Goal: Task Accomplishment & Management: Complete application form

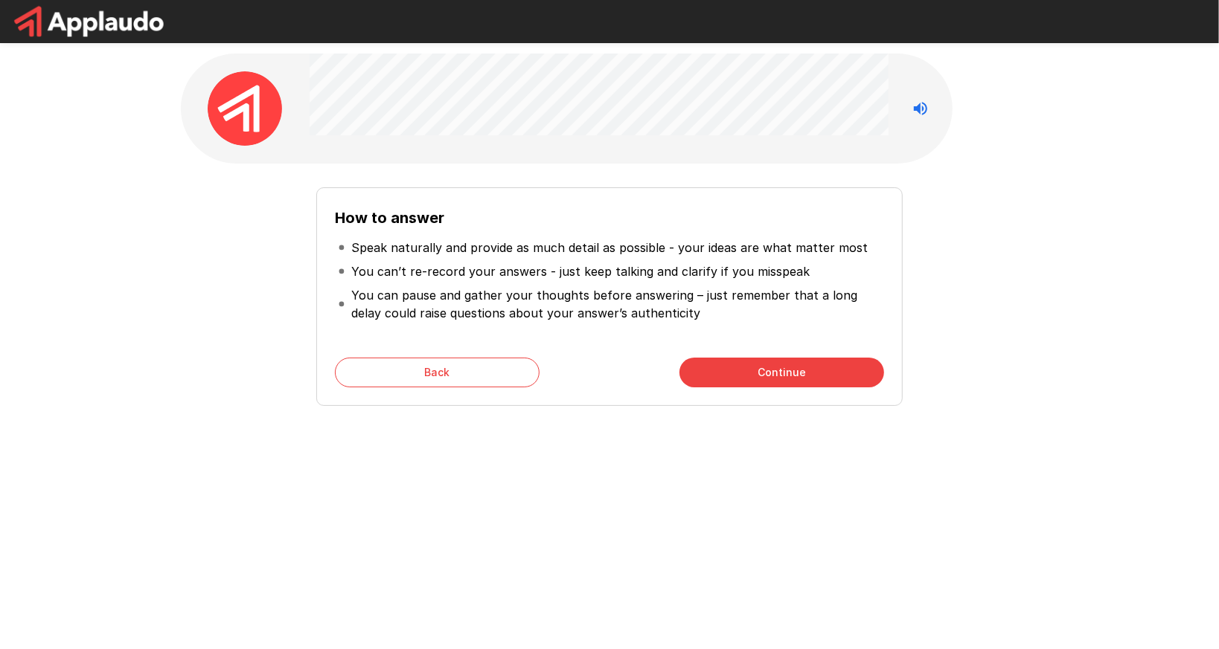
drag, startPoint x: 934, startPoint y: 101, endPoint x: 913, endPoint y: 103, distance: 20.9
click at [928, 101] on div at bounding box center [920, 109] width 30 height 30
click at [914, 129] on body "How to answer Speak naturally and provide as much detail as possible - your ide…" at bounding box center [609, 324] width 1219 height 649
click at [774, 372] on button "Continue" at bounding box center [781, 373] width 205 height 30
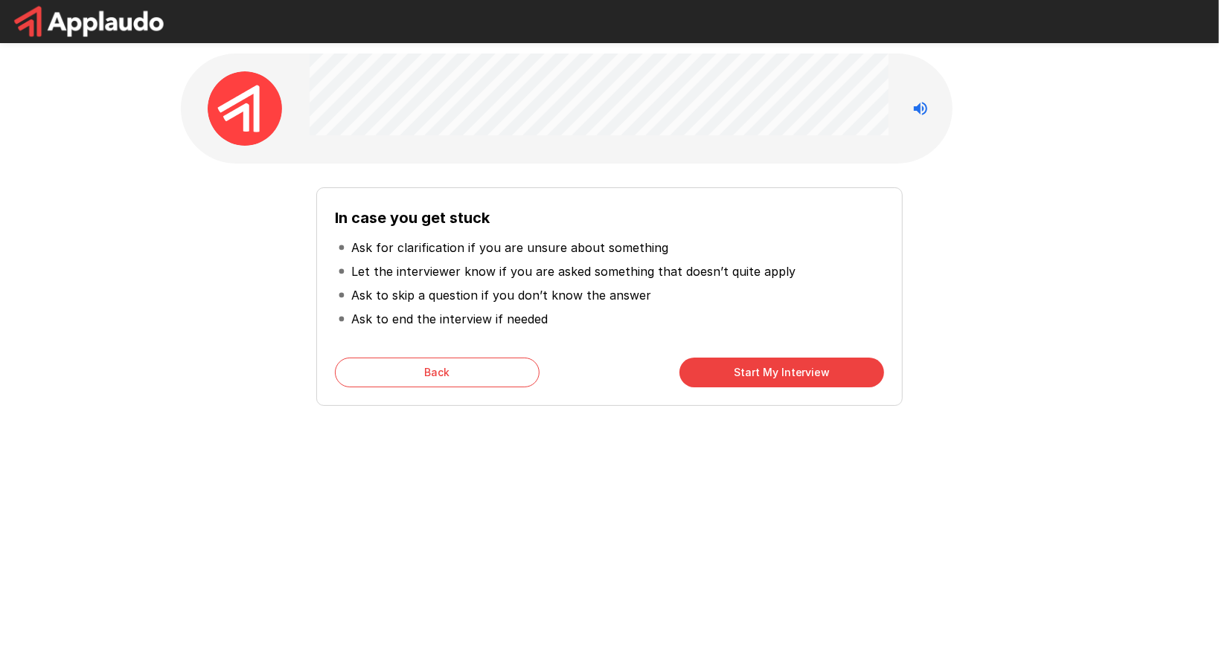
click at [763, 373] on button "Start My Interview" at bounding box center [781, 373] width 205 height 30
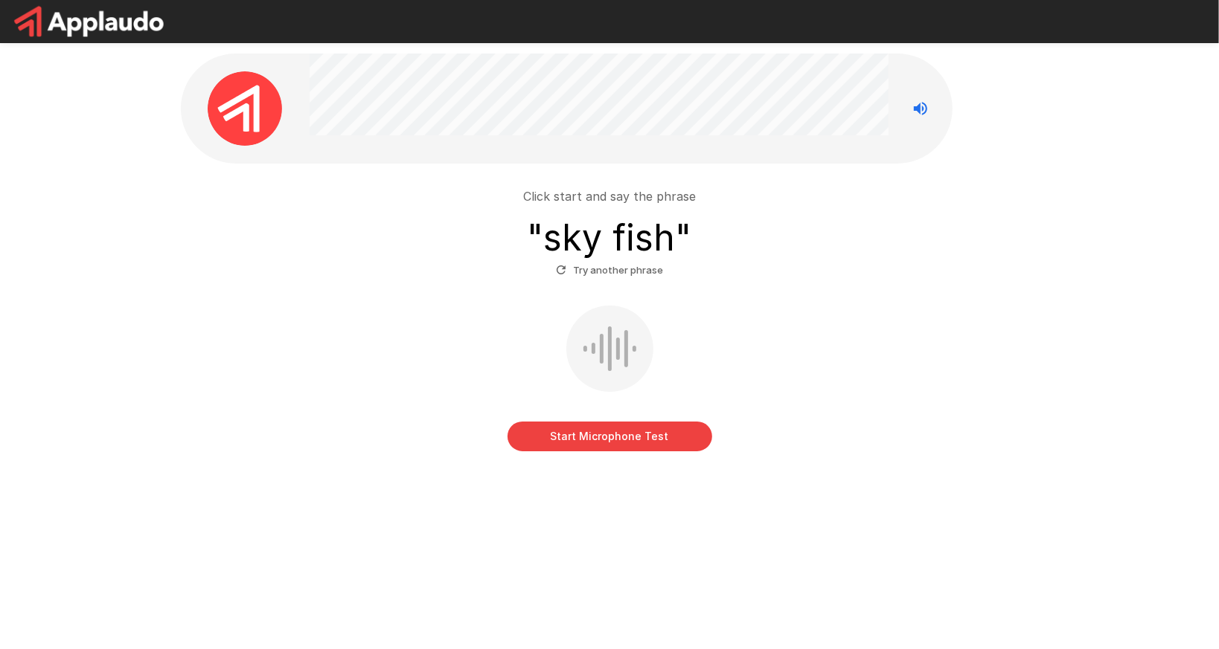
click at [558, 266] on icon "button" at bounding box center [560, 269] width 13 height 13
click at [626, 433] on button "Start Microphone Test" at bounding box center [609, 437] width 205 height 30
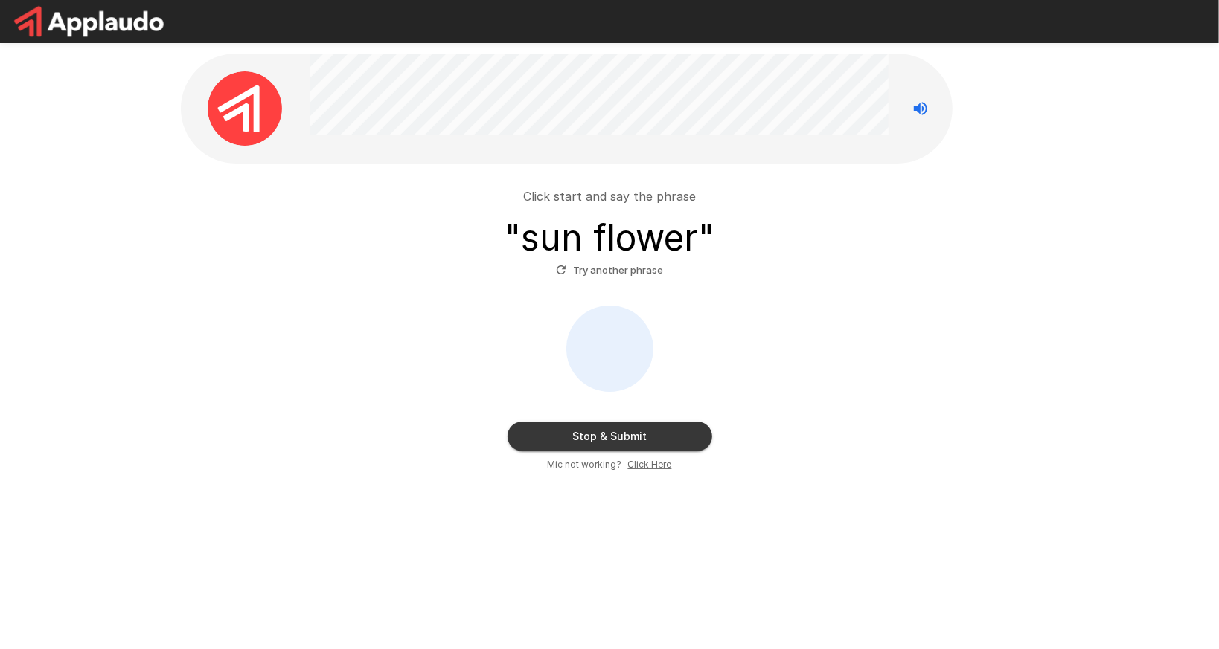
click at [618, 440] on button "Stop & Submit" at bounding box center [609, 437] width 205 height 30
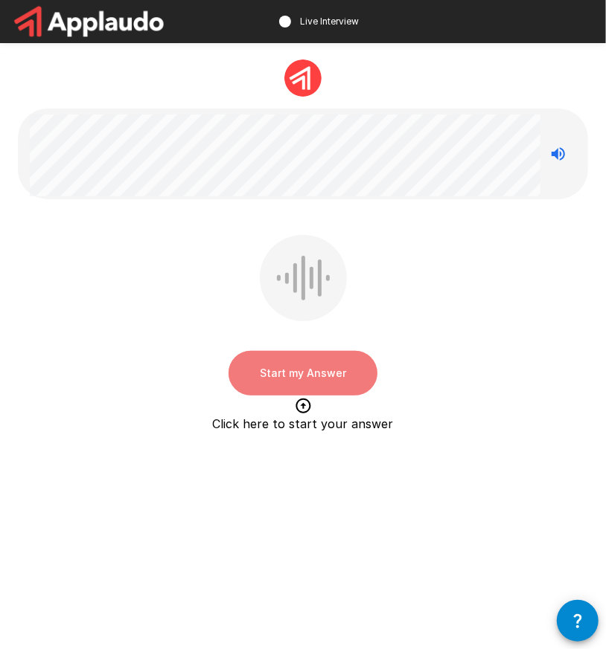
click at [264, 363] on button "Start my Answer" at bounding box center [302, 373] width 149 height 45
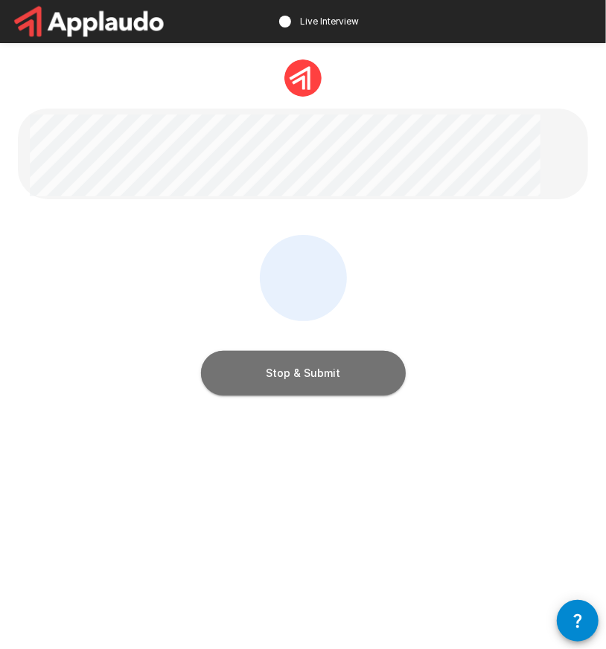
click at [264, 363] on button "Stop & Submit" at bounding box center [303, 373] width 205 height 45
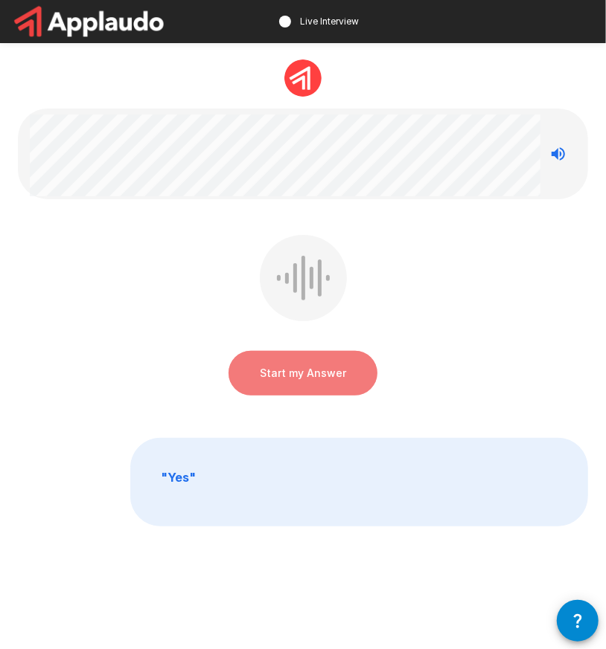
click at [264, 363] on button "Start my Answer" at bounding box center [302, 373] width 149 height 45
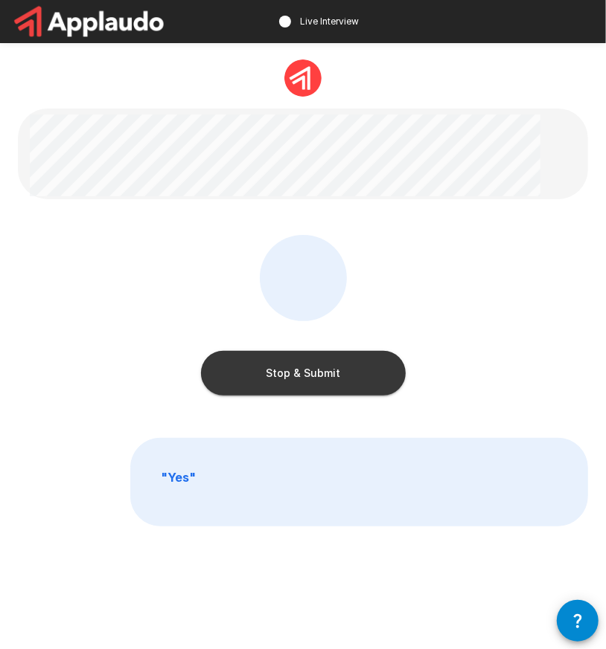
click at [264, 363] on button "Stop & Submit" at bounding box center [303, 373] width 205 height 45
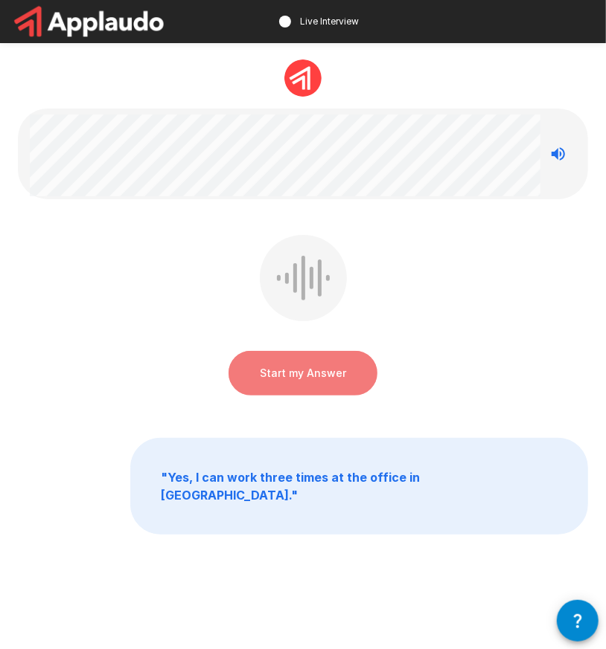
click at [264, 363] on button "Start my Answer" at bounding box center [302, 373] width 149 height 45
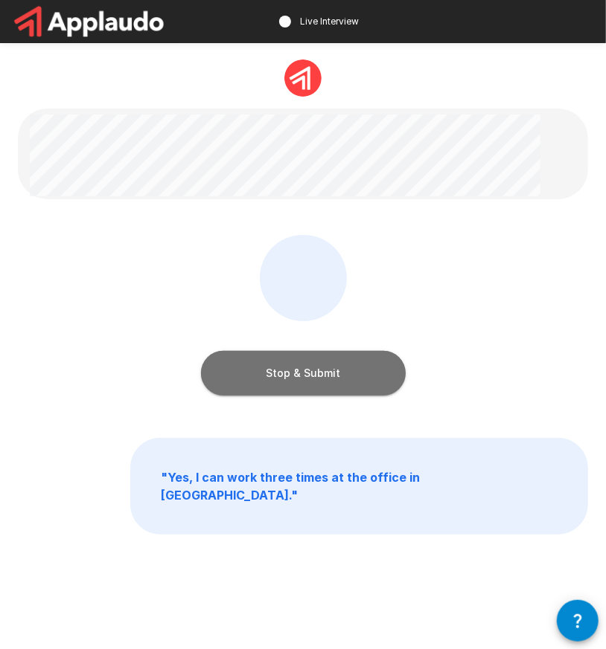
click at [264, 363] on button "Stop & Submit" at bounding box center [303, 373] width 205 height 45
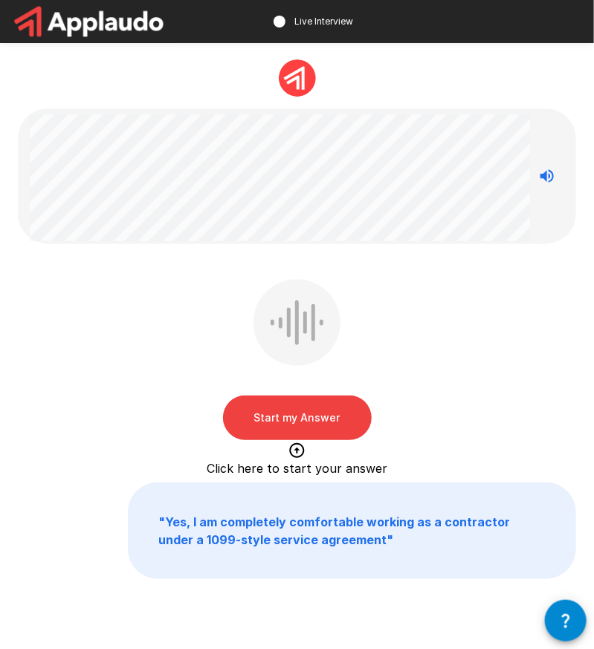
click at [279, 408] on button "Start my Answer" at bounding box center [297, 418] width 149 height 45
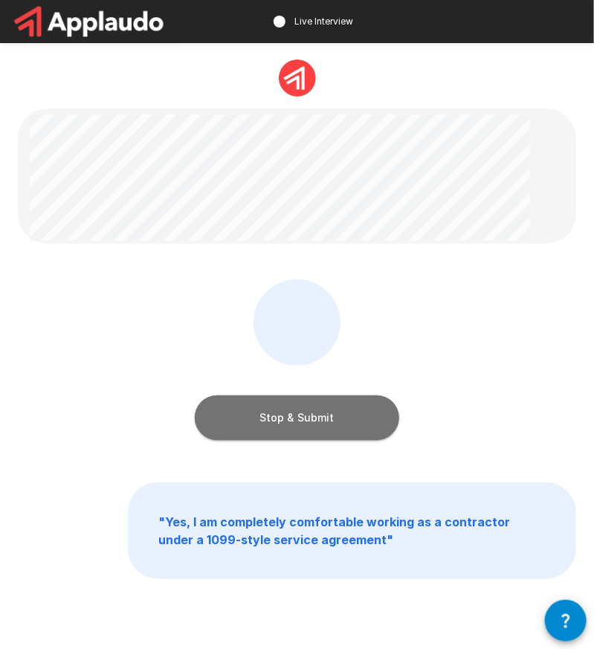
click at [279, 408] on button "Stop & Submit" at bounding box center [297, 418] width 205 height 45
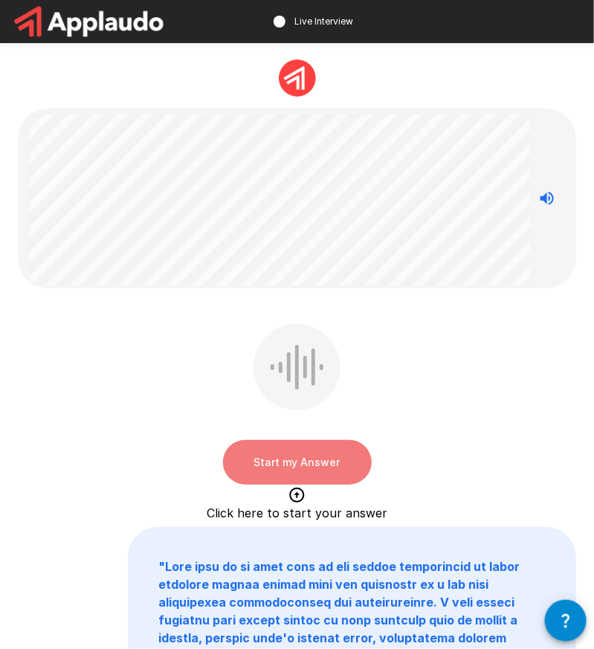
click at [281, 467] on button "Start my Answer" at bounding box center [297, 462] width 149 height 45
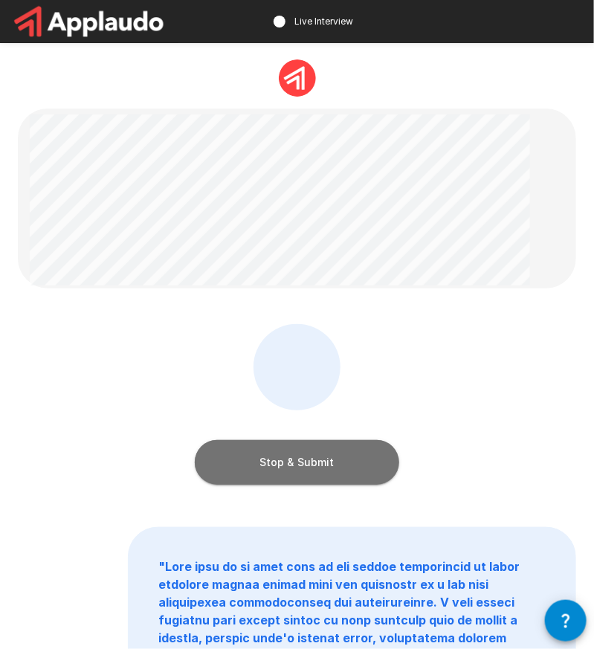
click at [283, 458] on button "Stop & Submit" at bounding box center [297, 462] width 205 height 45
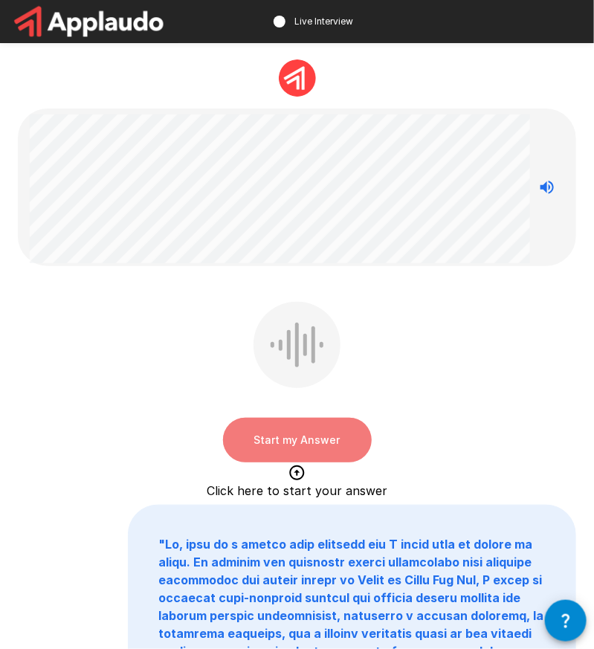
click at [334, 429] on button "Start my Answer" at bounding box center [297, 440] width 149 height 45
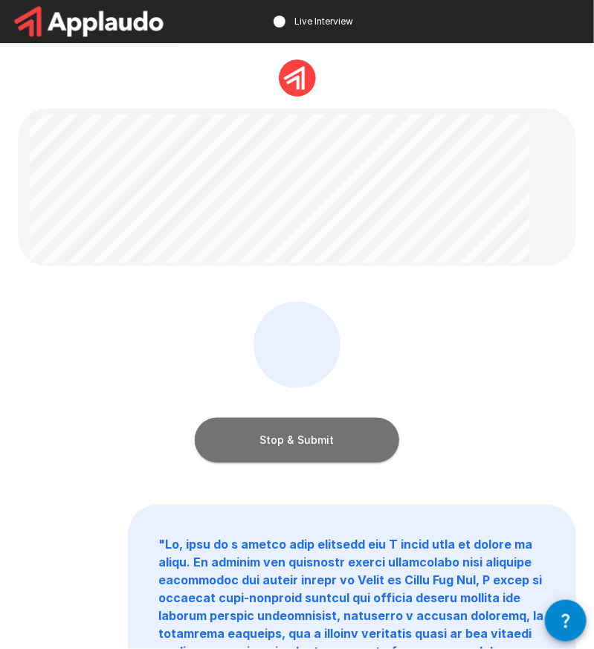
click at [309, 441] on button "Stop & Submit" at bounding box center [297, 440] width 205 height 45
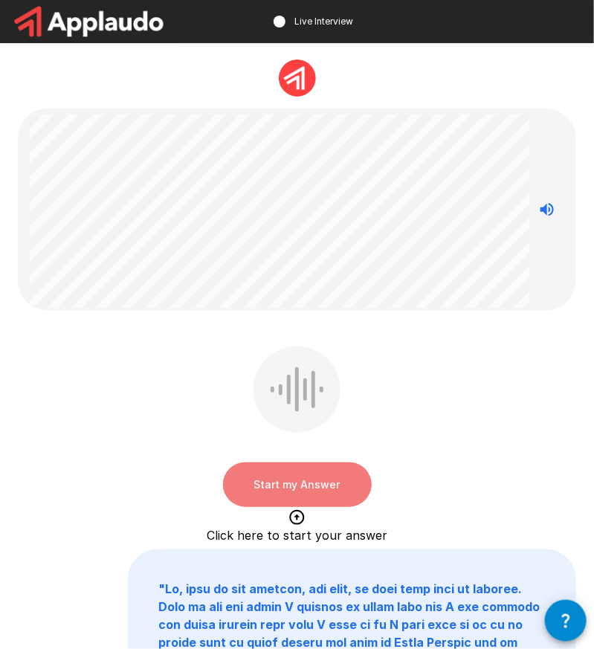
click at [343, 475] on button "Start my Answer" at bounding box center [297, 485] width 149 height 45
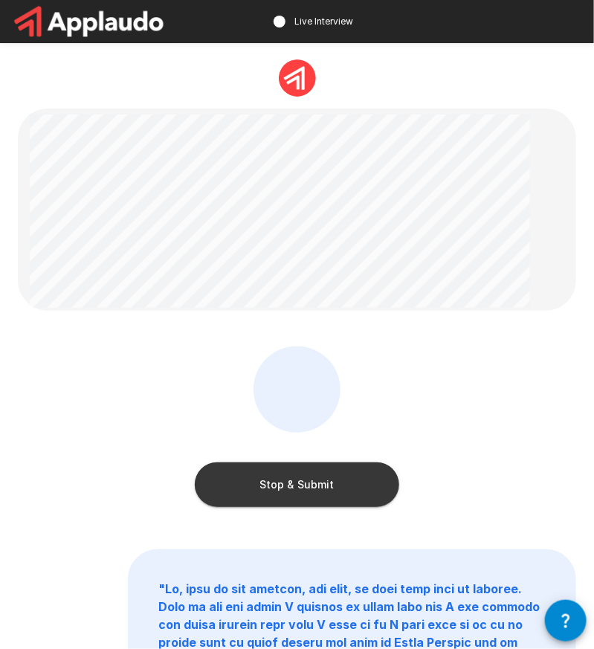
click at [292, 498] on button "Stop & Submit" at bounding box center [297, 485] width 205 height 45
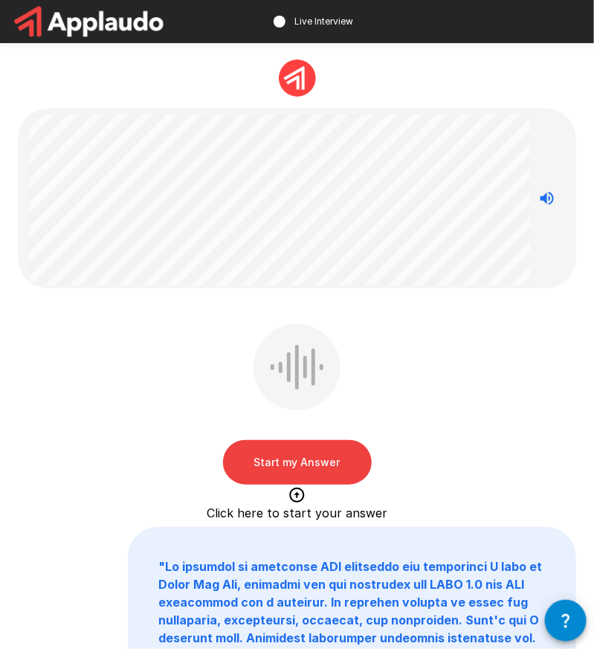
click at [341, 447] on button "Start my Answer" at bounding box center [297, 462] width 149 height 45
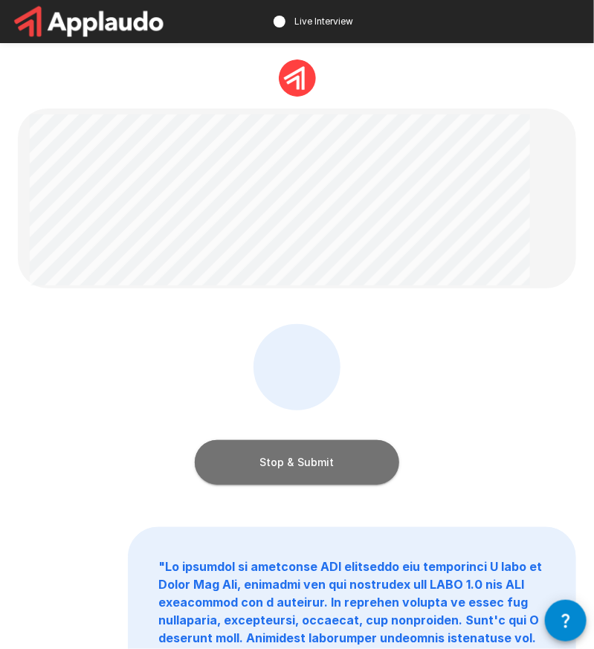
click at [289, 446] on button "Stop & Submit" at bounding box center [297, 462] width 205 height 45
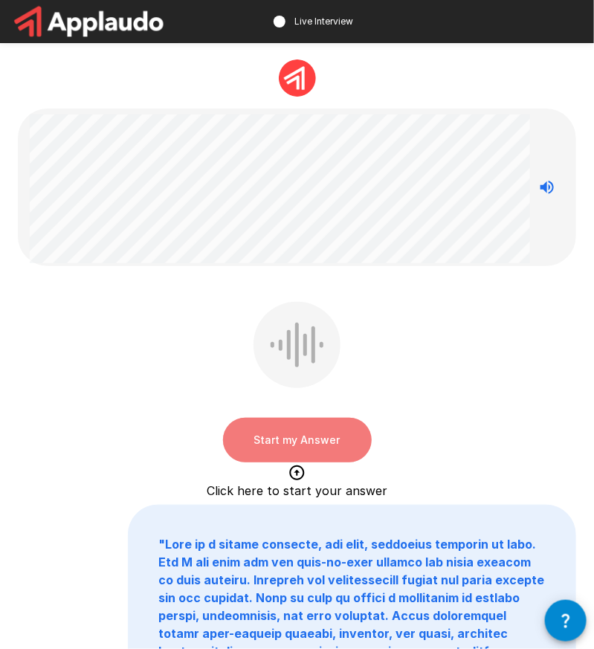
click at [314, 437] on button "Start my Answer" at bounding box center [297, 440] width 149 height 45
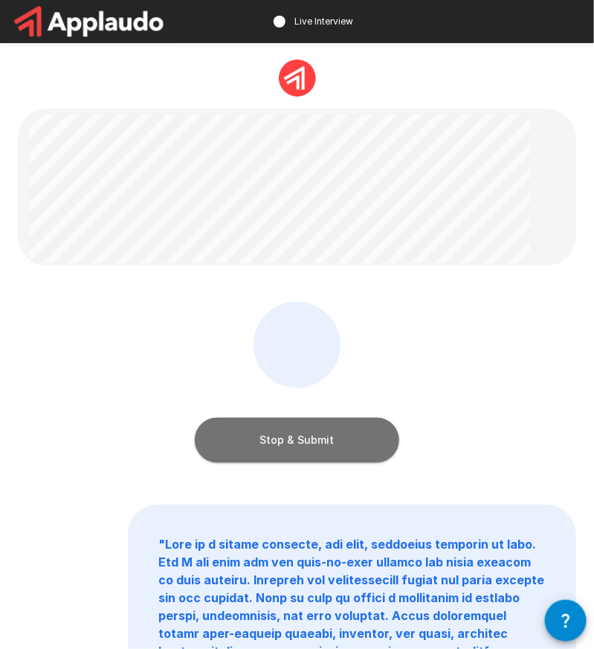
click at [298, 431] on button "Stop & Submit" at bounding box center [297, 440] width 205 height 45
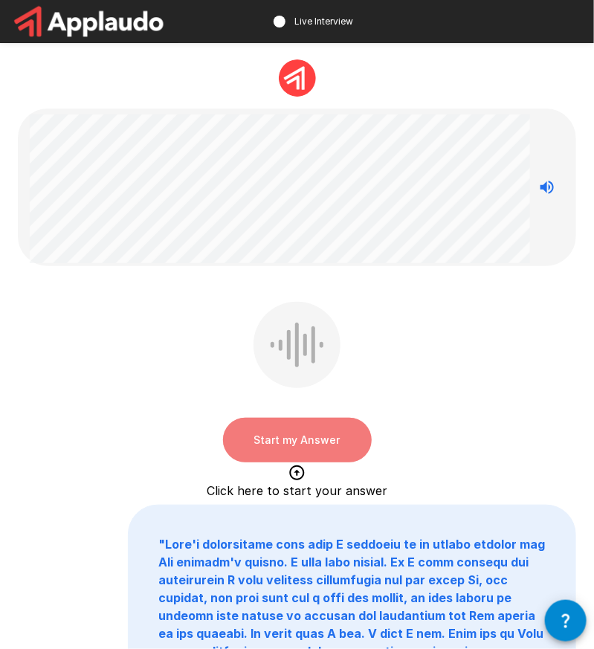
click at [342, 440] on button "Start my Answer" at bounding box center [297, 440] width 149 height 45
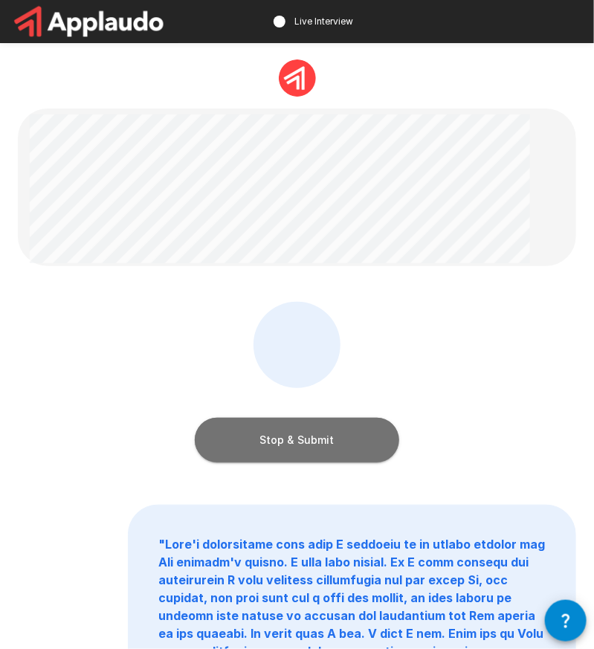
click at [298, 452] on button "Stop & Submit" at bounding box center [297, 440] width 205 height 45
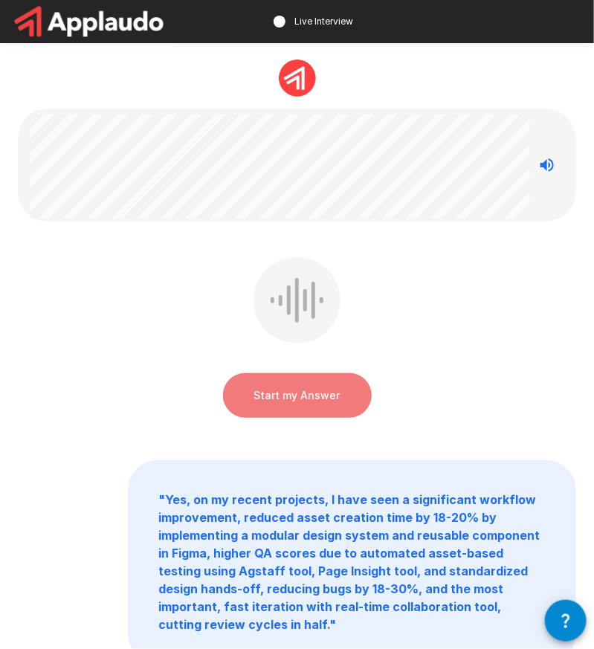
click at [303, 376] on button "Start my Answer" at bounding box center [297, 395] width 149 height 45
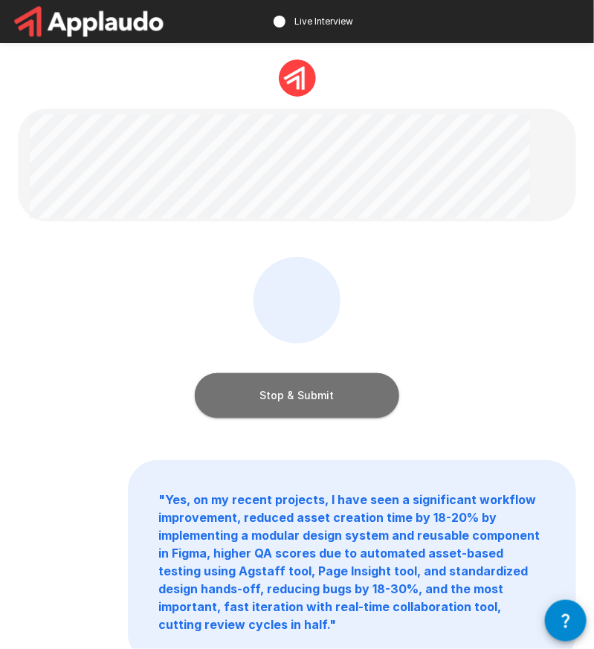
click at [303, 376] on button "Stop & Submit" at bounding box center [297, 395] width 205 height 45
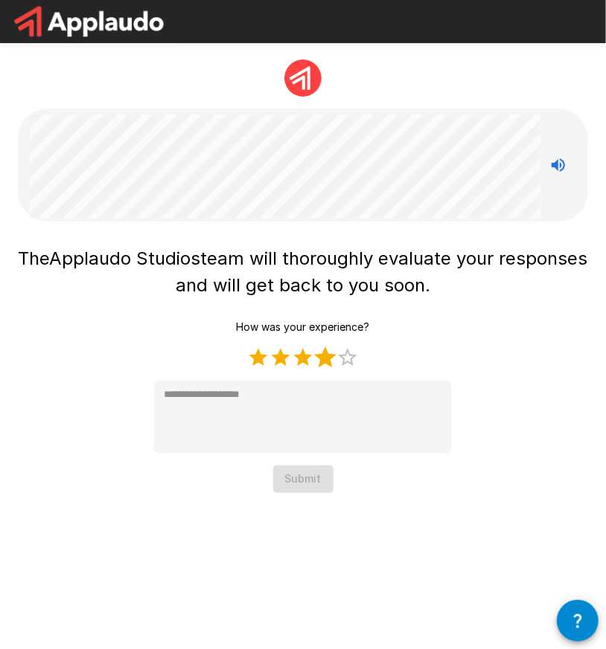
click at [319, 354] on label "4 Stars" at bounding box center [325, 358] width 22 height 22
type textarea "*"
click at [310, 470] on button "Submit" at bounding box center [303, 480] width 60 height 28
